Goal: Information Seeking & Learning: Understand process/instructions

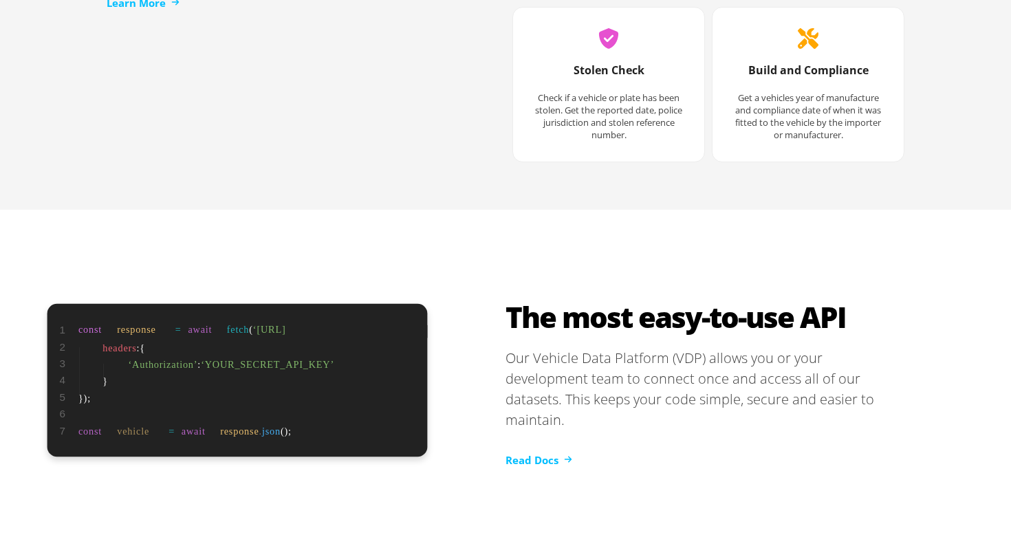
scroll to position [2890, 0]
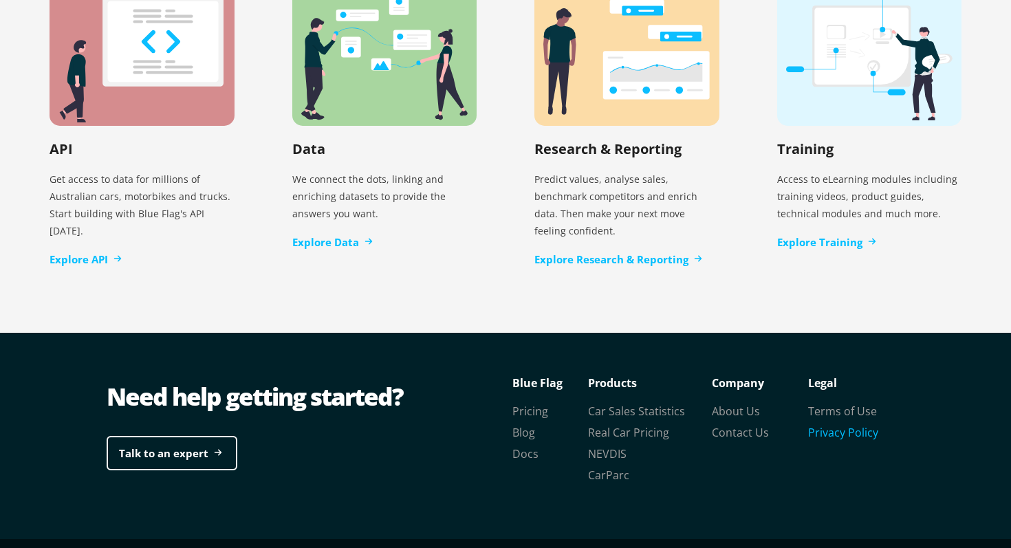
click at [835, 425] on link "Privacy Policy" at bounding box center [843, 432] width 70 height 15
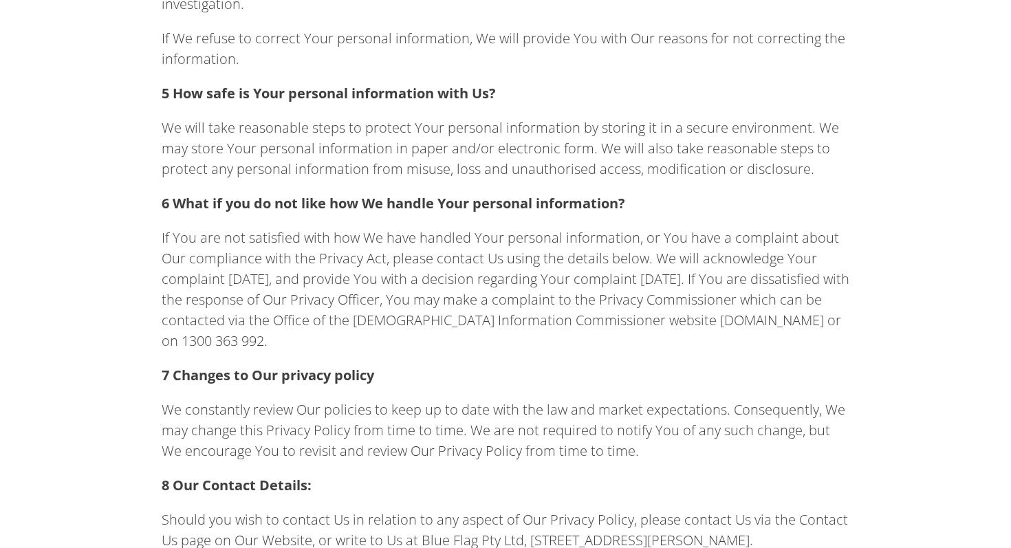
scroll to position [2808, 0]
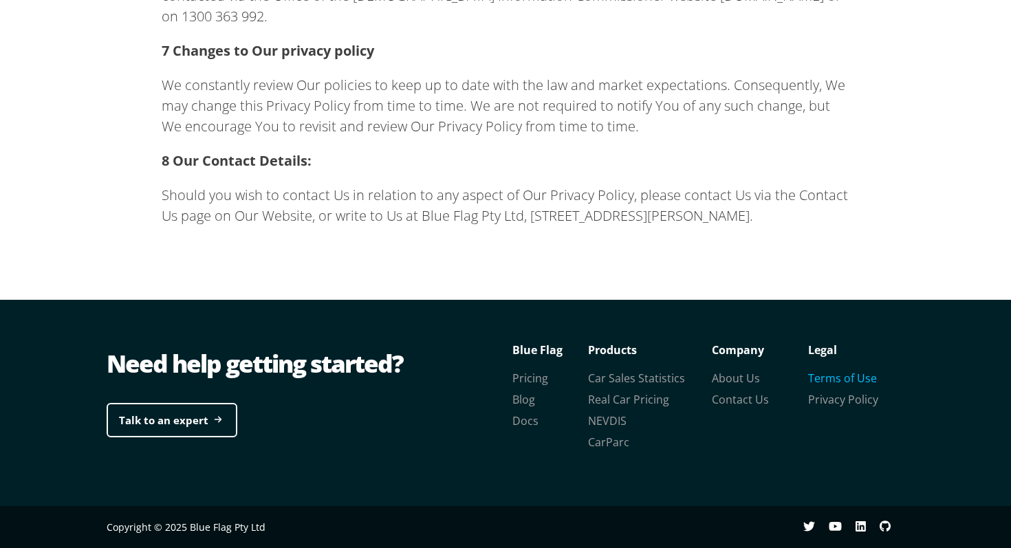
click at [817, 373] on link "Terms of Use" at bounding box center [842, 378] width 69 height 15
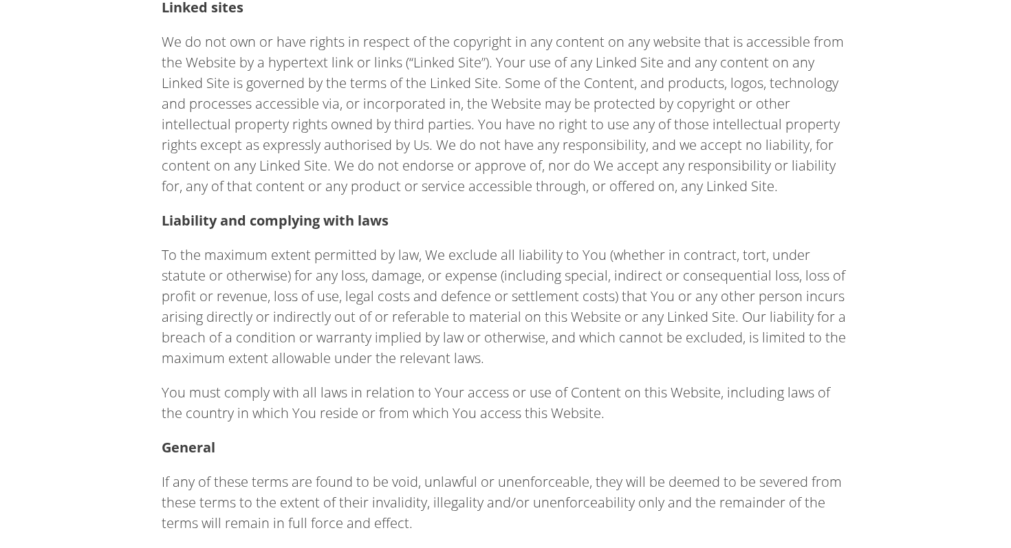
scroll to position [1076, 0]
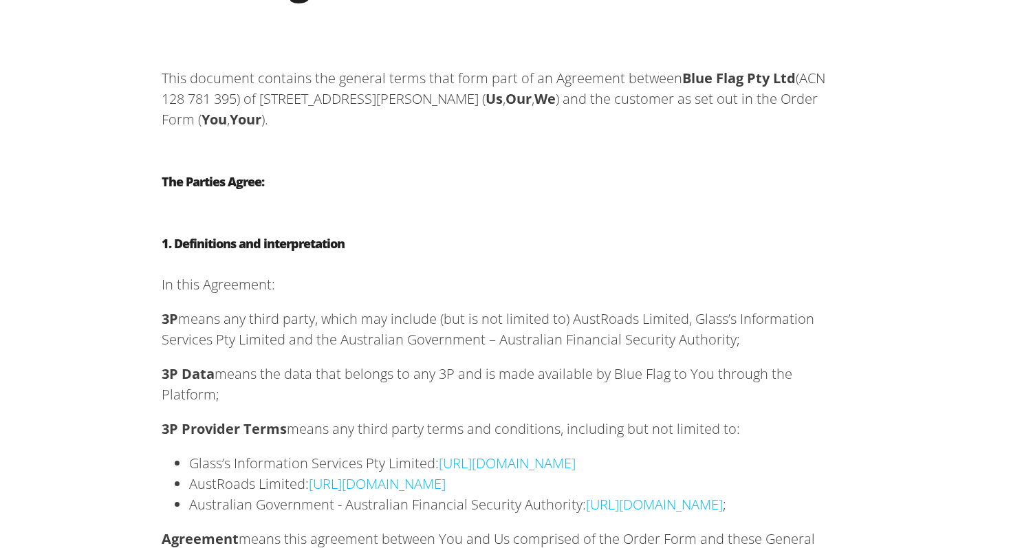
scroll to position [287, 0]
